Goal: Task Accomplishment & Management: Use online tool/utility

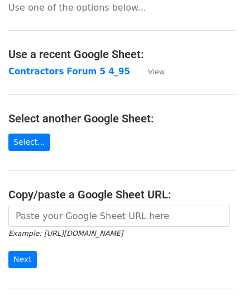
scroll to position [13, 0]
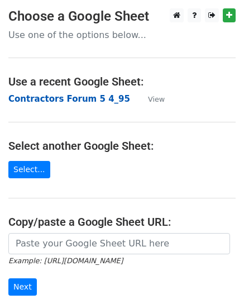
click at [86, 98] on strong "Contractors Forum 5 4_95" at bounding box center [69, 99] width 122 height 10
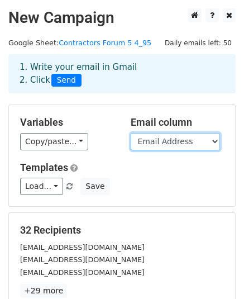
click at [148, 143] on select "Email Address Name Phone" at bounding box center [175, 141] width 89 height 17
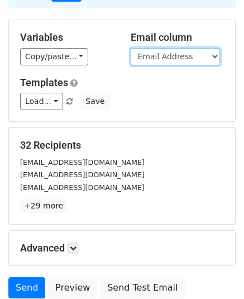
scroll to position [100, 0]
